Goal: Information Seeking & Learning: Learn about a topic

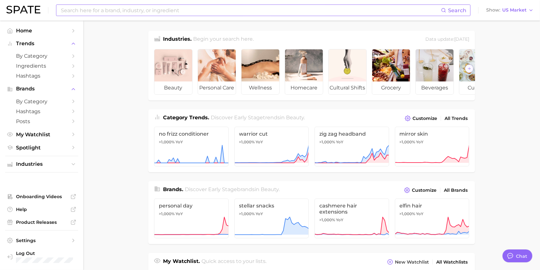
click at [159, 12] on input at bounding box center [250, 10] width 381 height 11
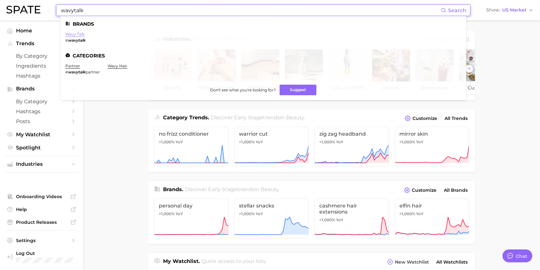
type input "wavytalk"
click at [70, 34] on link "wavy talk" at bounding box center [74, 34] width 19 height 5
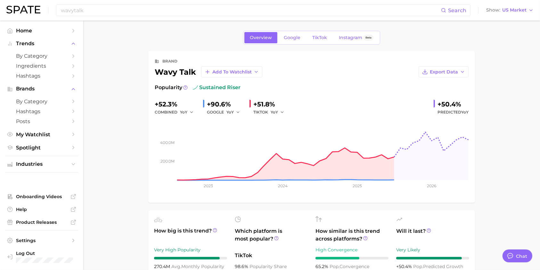
type textarea "x"
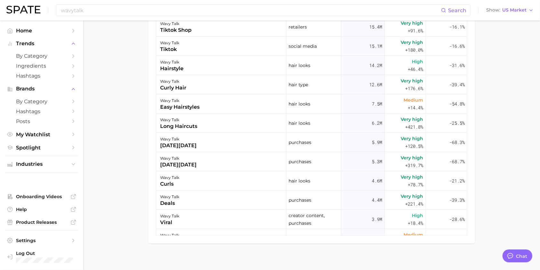
scroll to position [405, 0]
